Goal: Task Accomplishment & Management: Manage account settings

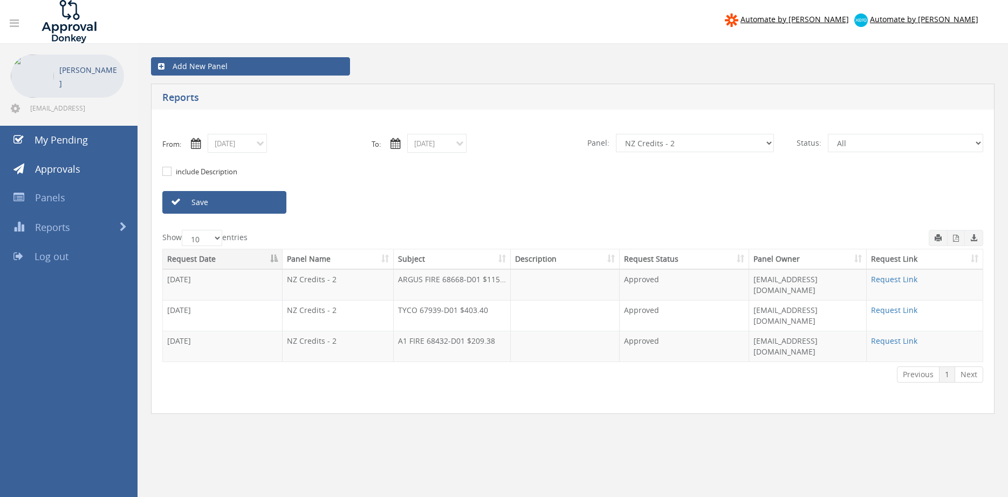
scroll to position [37, 0]
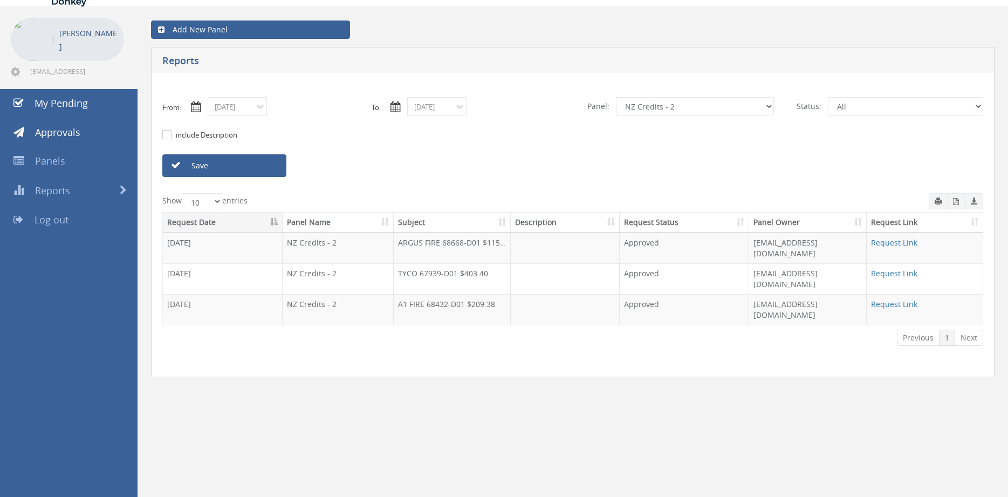
select select "number:9354"
click option "Alarm Suppliers" at bounding box center [0, 0] width 0 height 0
click at [256, 112] on input "[DATE]" at bounding box center [237, 106] width 59 height 19
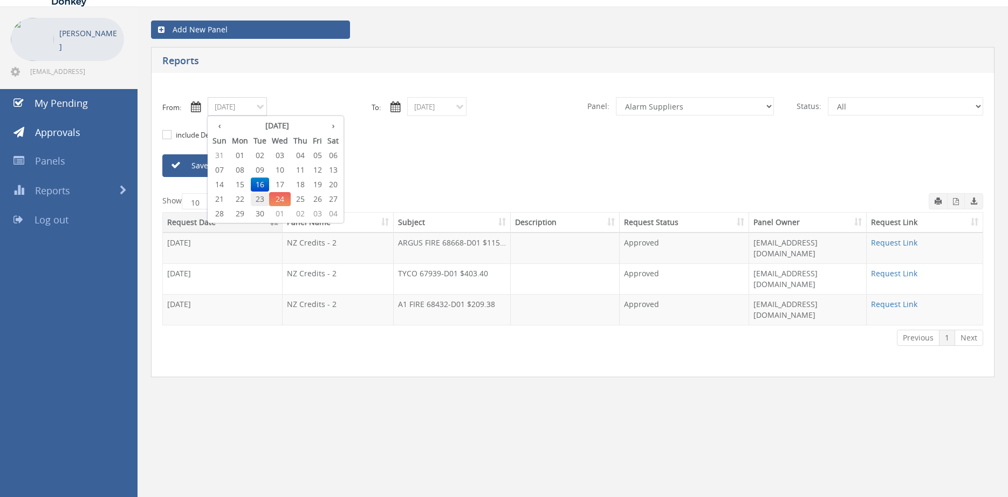
click at [259, 198] on span "23" at bounding box center [260, 199] width 18 height 14
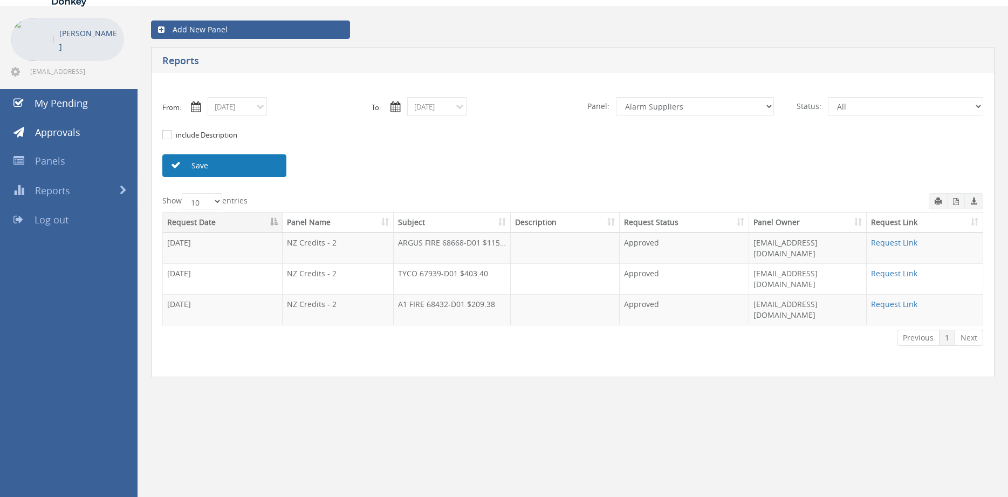
click at [229, 170] on link "Save" at bounding box center [224, 165] width 124 height 23
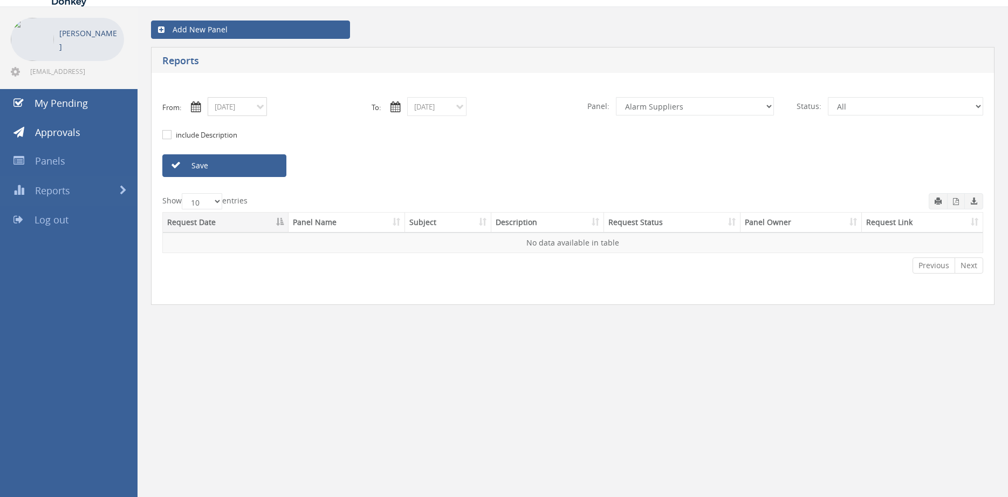
click at [246, 109] on input "[DATE]" at bounding box center [237, 106] width 59 height 19
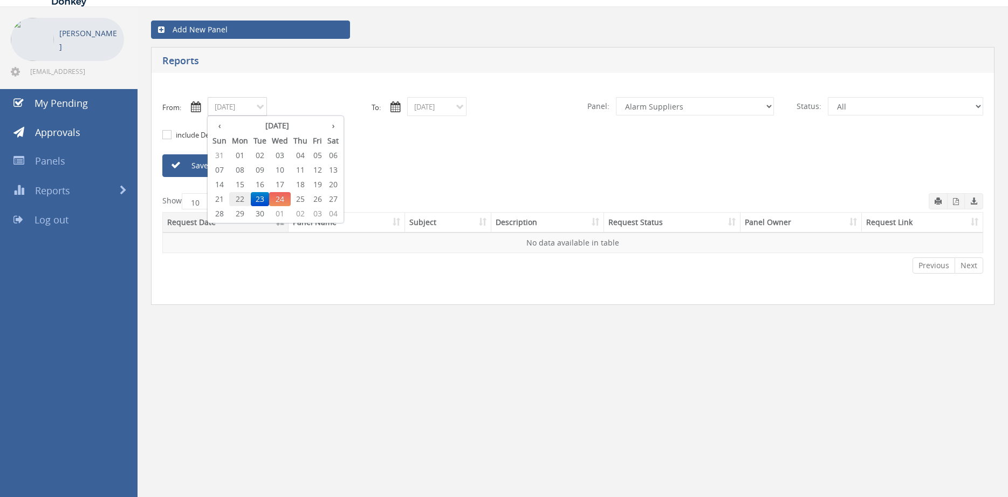
click at [237, 197] on span "22" at bounding box center [240, 199] width 22 height 14
type input "[DATE]"
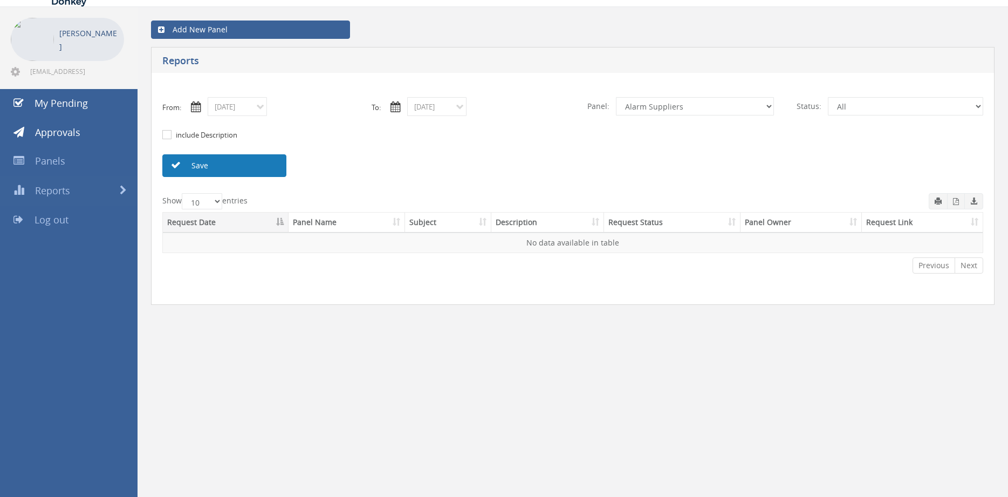
click at [231, 162] on link "Save" at bounding box center [224, 165] width 124 height 23
click at [433, 111] on input "[DATE]" at bounding box center [436, 106] width 59 height 19
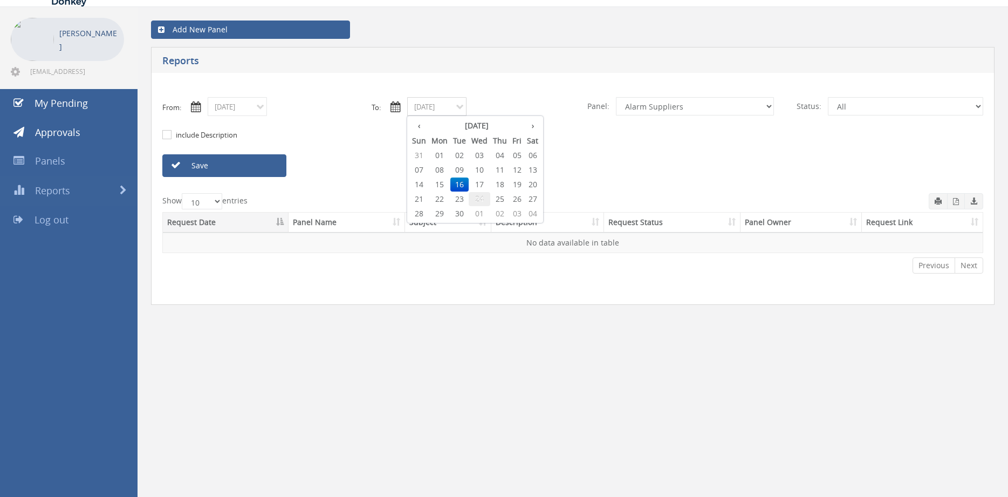
click at [477, 198] on span "24" at bounding box center [480, 199] width 22 height 14
type input "[DATE]"
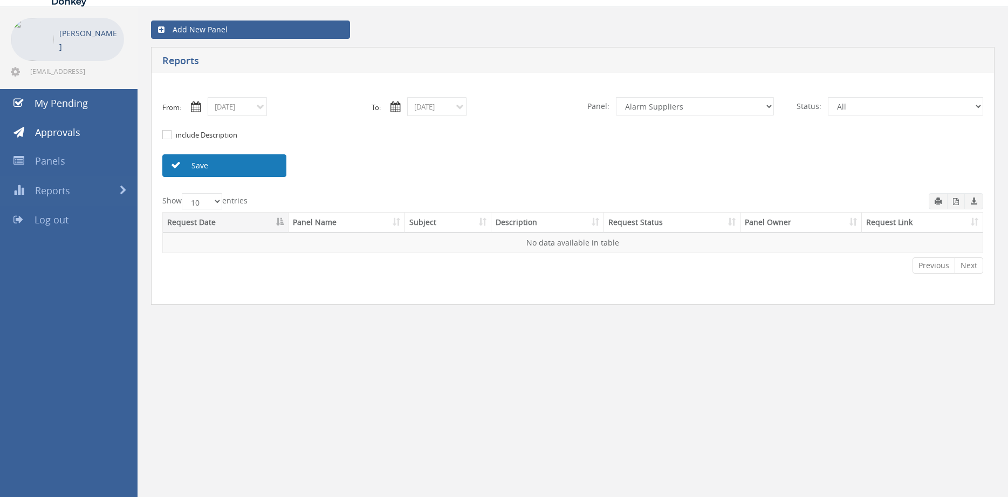
click at [265, 168] on link "Save" at bounding box center [224, 165] width 124 height 23
click at [250, 112] on input "[DATE]" at bounding box center [237, 106] width 59 height 19
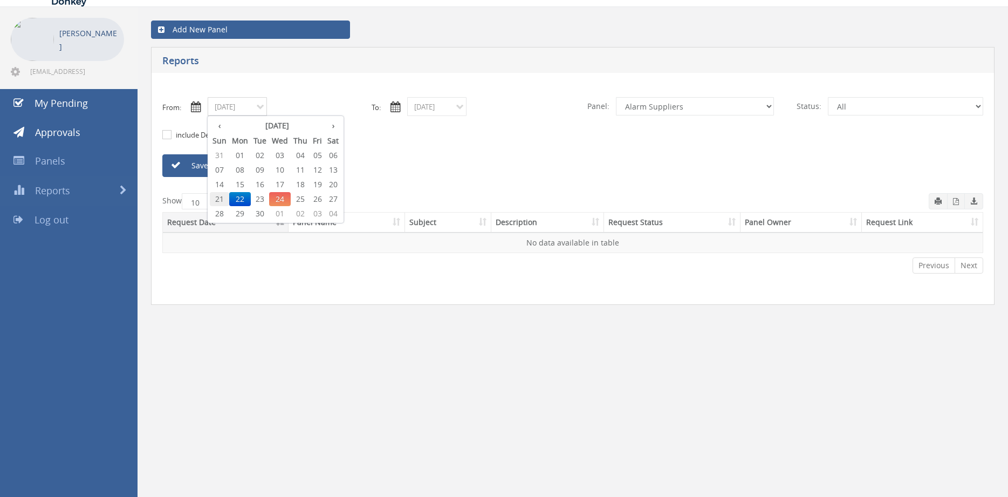
click at [218, 197] on span "21" at bounding box center [219, 199] width 19 height 14
type input "[DATE]"
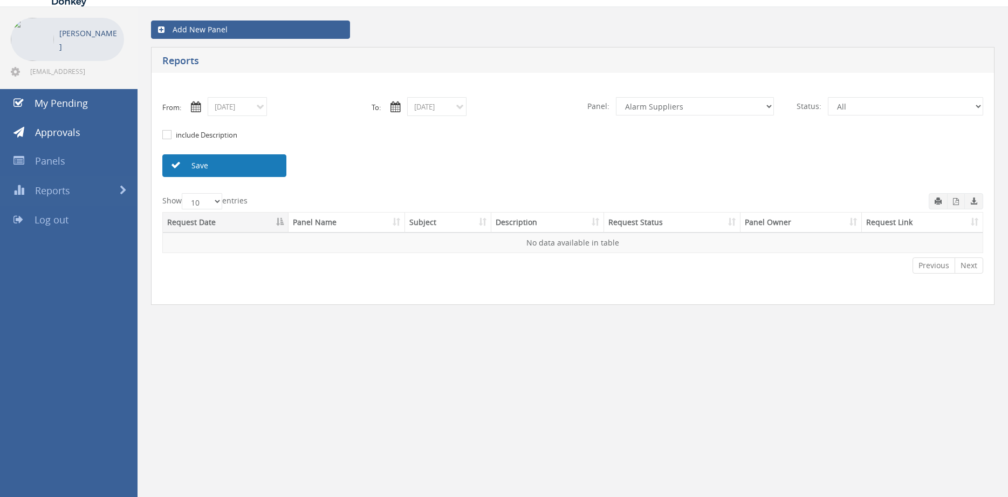
click at [219, 160] on link "Save" at bounding box center [224, 165] width 124 height 23
click at [616, 97] on select "All Alarm Credits RG - 3 NZ Utilities Cable and SAI Global NZ Alarms-1 NZ FX Pa…" at bounding box center [695, 106] width 158 height 18
select select "number:9680"
click option "Alarm Suppliers - 2" at bounding box center [0, 0] width 0 height 0
click at [259, 162] on link "Save" at bounding box center [224, 165] width 124 height 23
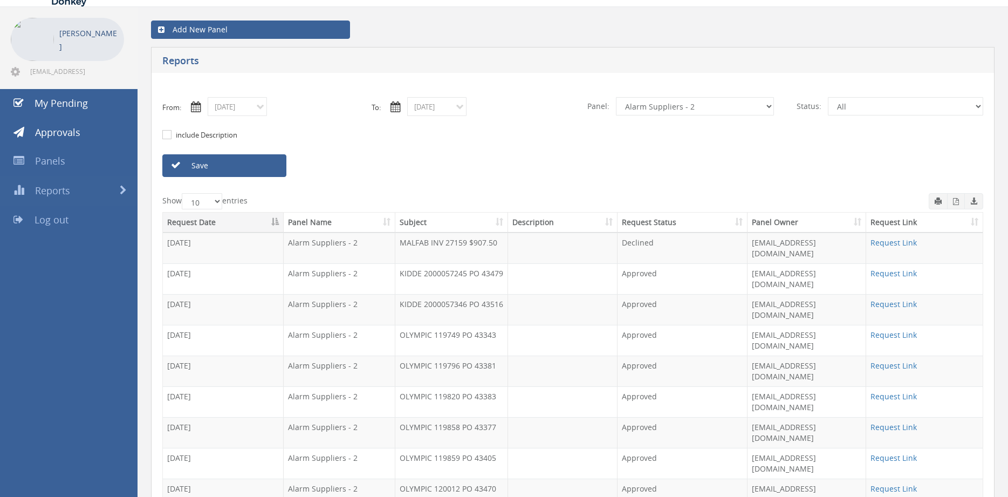
click at [900, 422] on link "Request Link" at bounding box center [894, 427] width 46 height 10
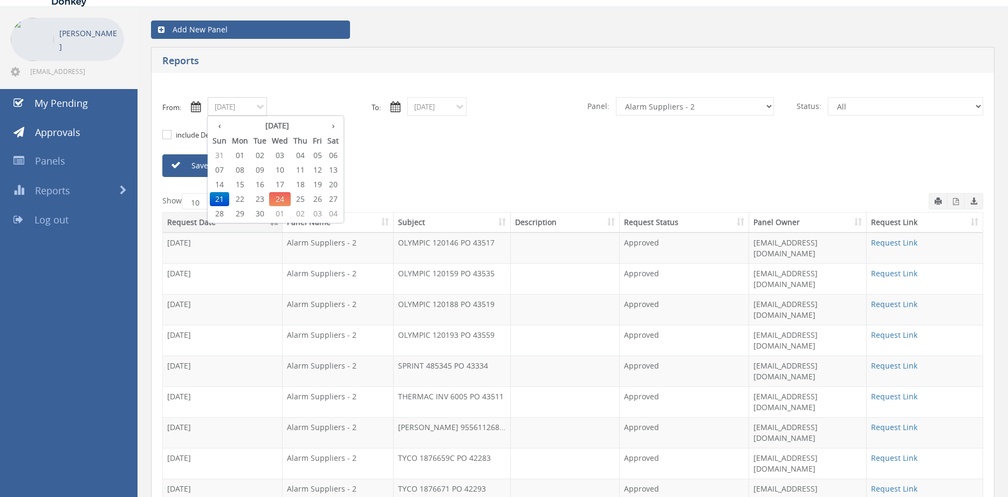
click at [243, 109] on input "[DATE]" at bounding box center [237, 106] width 59 height 19
click at [241, 155] on span "01" at bounding box center [240, 155] width 22 height 14
type input "[DATE]"
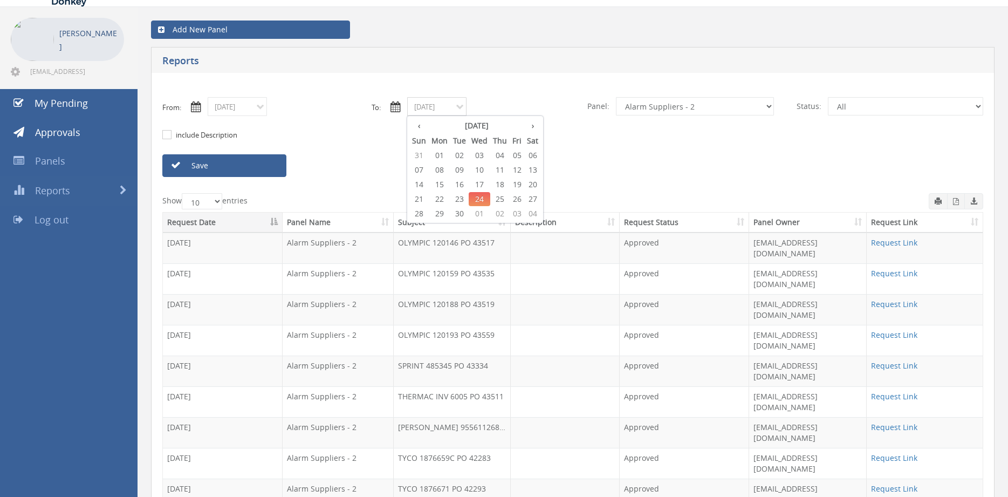
click at [421, 111] on input "[DATE]" at bounding box center [436, 106] width 59 height 19
click at [518, 184] on span "19" at bounding box center [517, 184] width 15 height 14
type input "[DATE]"
click at [267, 165] on link "Save" at bounding box center [224, 165] width 124 height 23
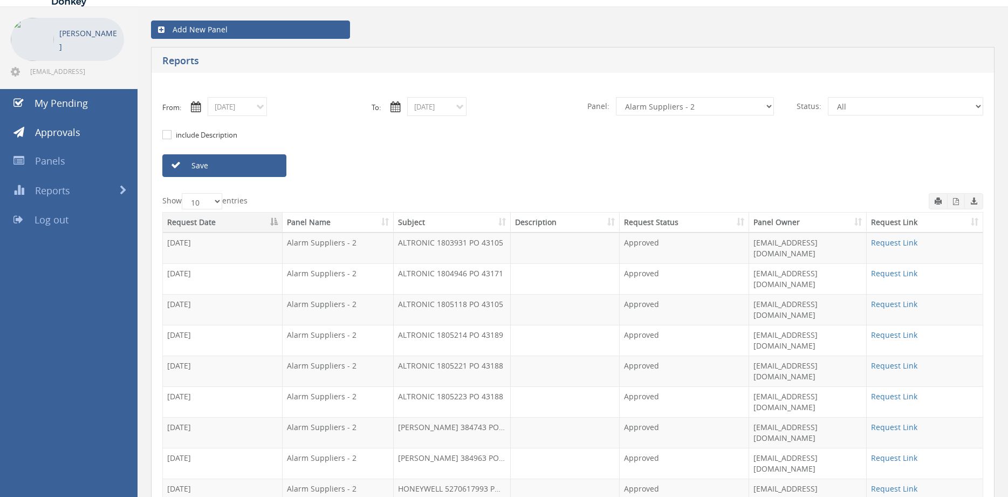
click at [410, 224] on th "Subject" at bounding box center [452, 222] width 117 height 20
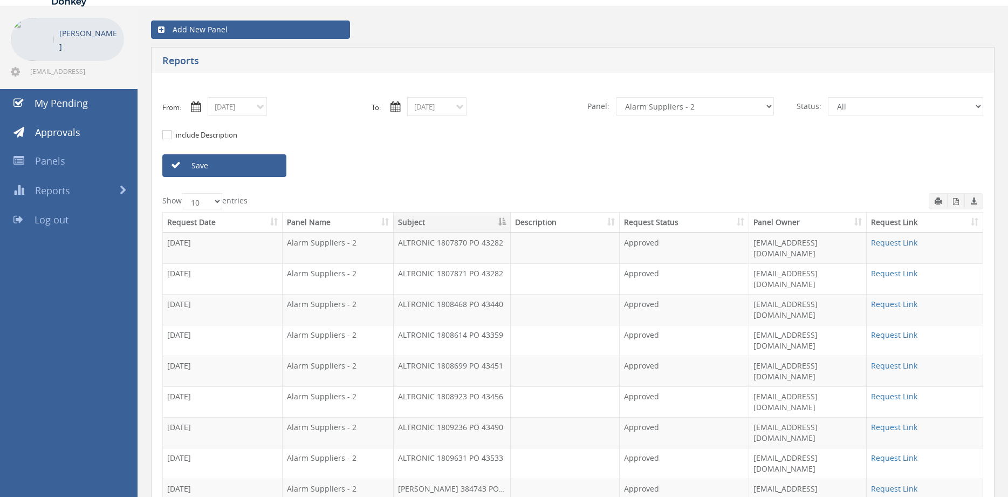
click at [251, 111] on input "[DATE]" at bounding box center [237, 106] width 59 height 19
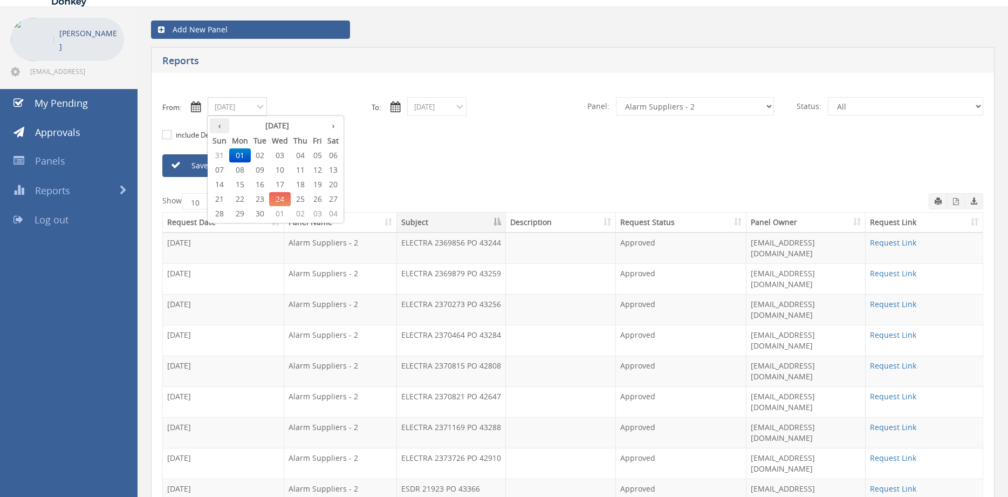
click at [219, 125] on th "‹" at bounding box center [219, 125] width 19 height 15
click at [330, 124] on th "›" at bounding box center [333, 125] width 17 height 15
type input "[DATE]"
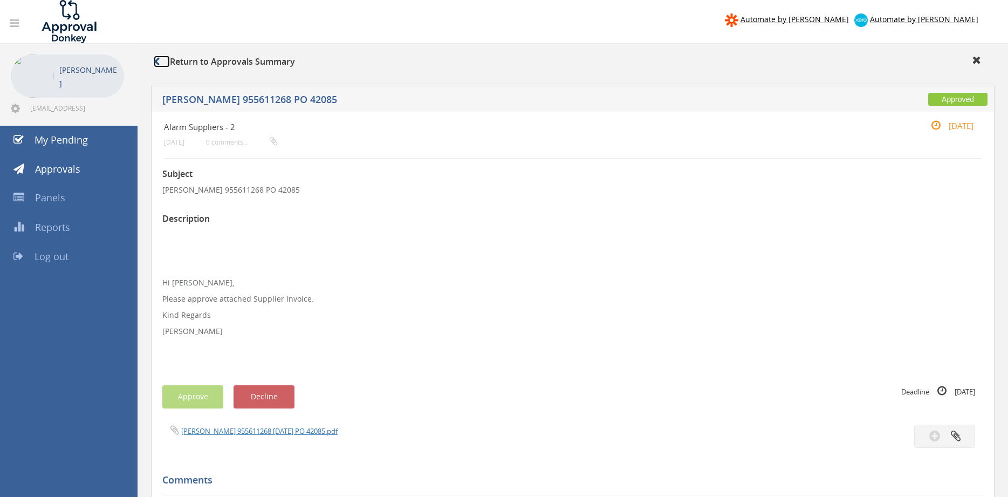
click at [156, 66] on icon at bounding box center [157, 61] width 6 height 9
click at [157, 61] on icon at bounding box center [157, 61] width 6 height 9
